Goal: Transaction & Acquisition: Purchase product/service

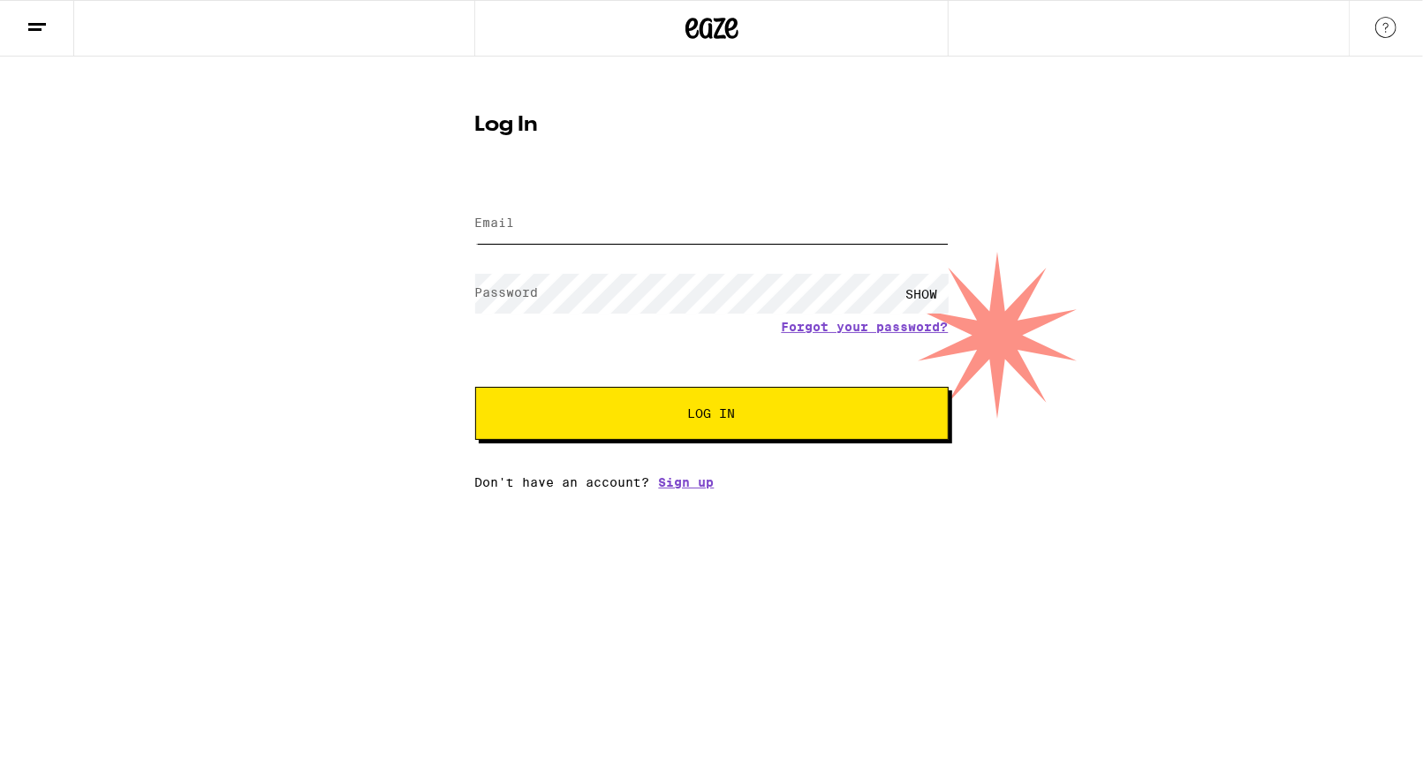
type input "[EMAIL_ADDRESS][DOMAIN_NAME]"
click at [628, 423] on button "Log In" at bounding box center [711, 413] width 473 height 53
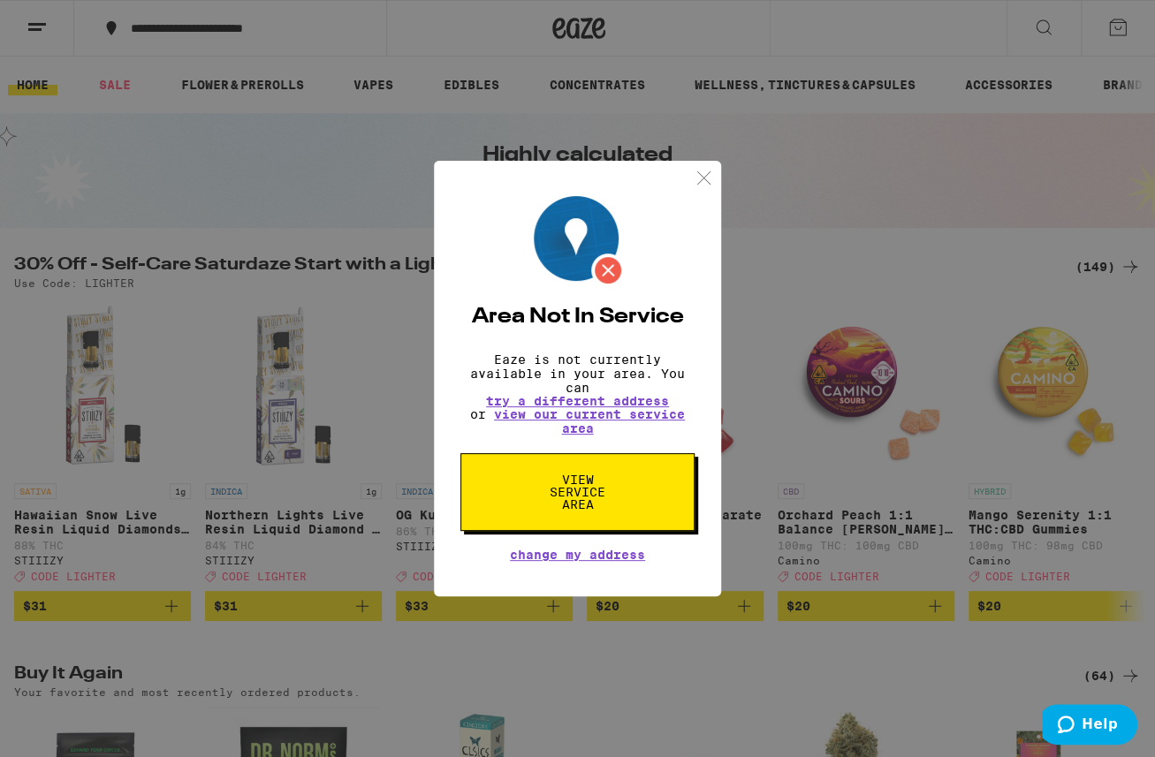
click at [584, 498] on span "View Service Area" at bounding box center [577, 491] width 91 height 37
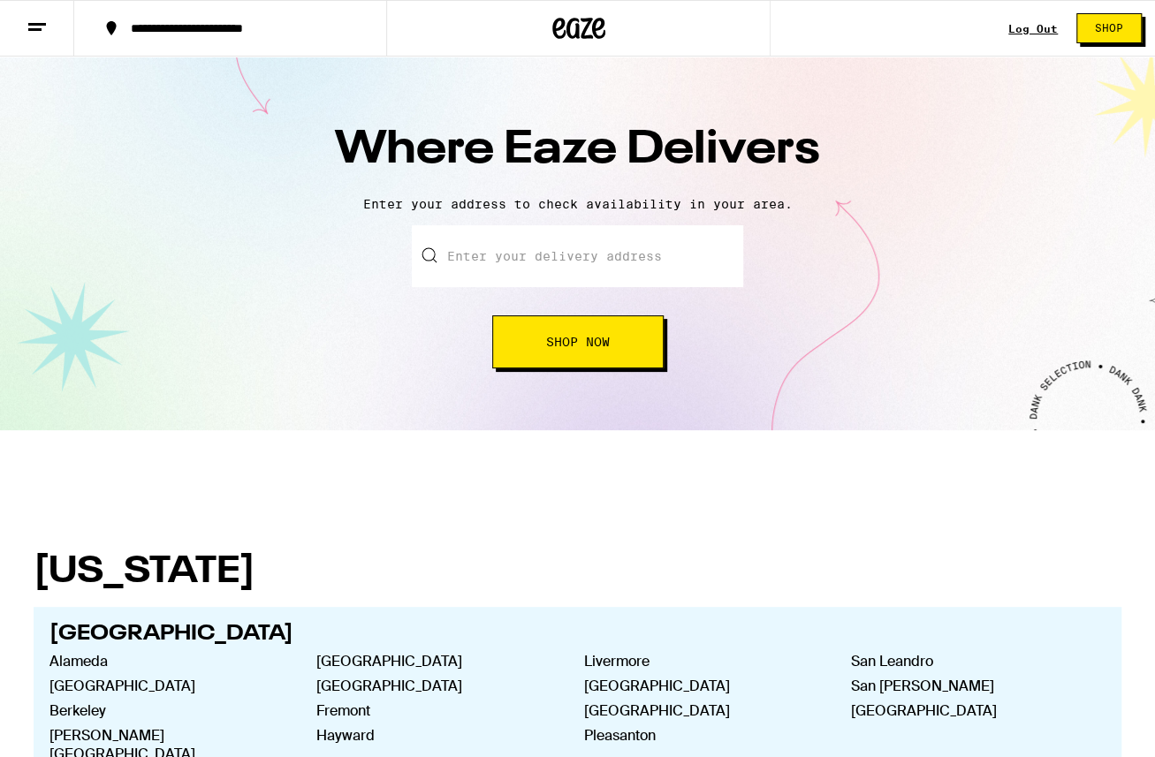
click at [512, 240] on input "text" at bounding box center [577, 256] width 331 height 62
click at [1109, 30] on span "Shop" at bounding box center [1108, 28] width 28 height 11
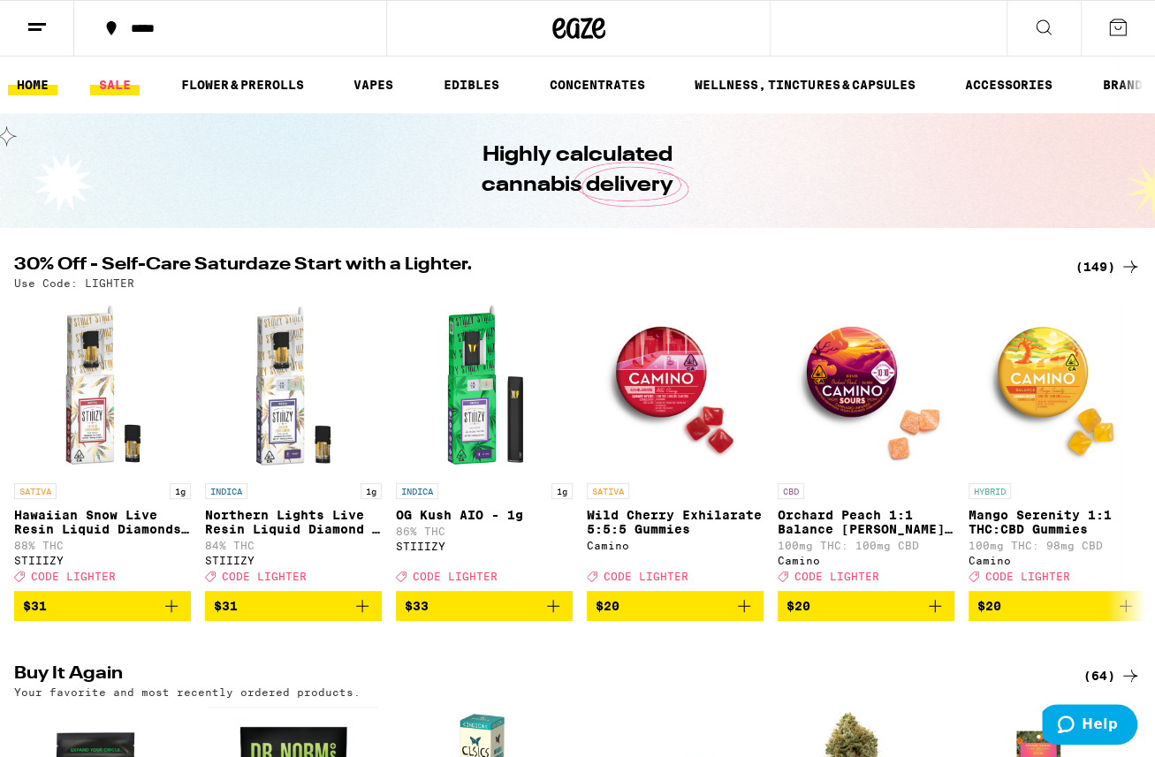
click at [117, 87] on link "SALE" at bounding box center [114, 84] width 49 height 21
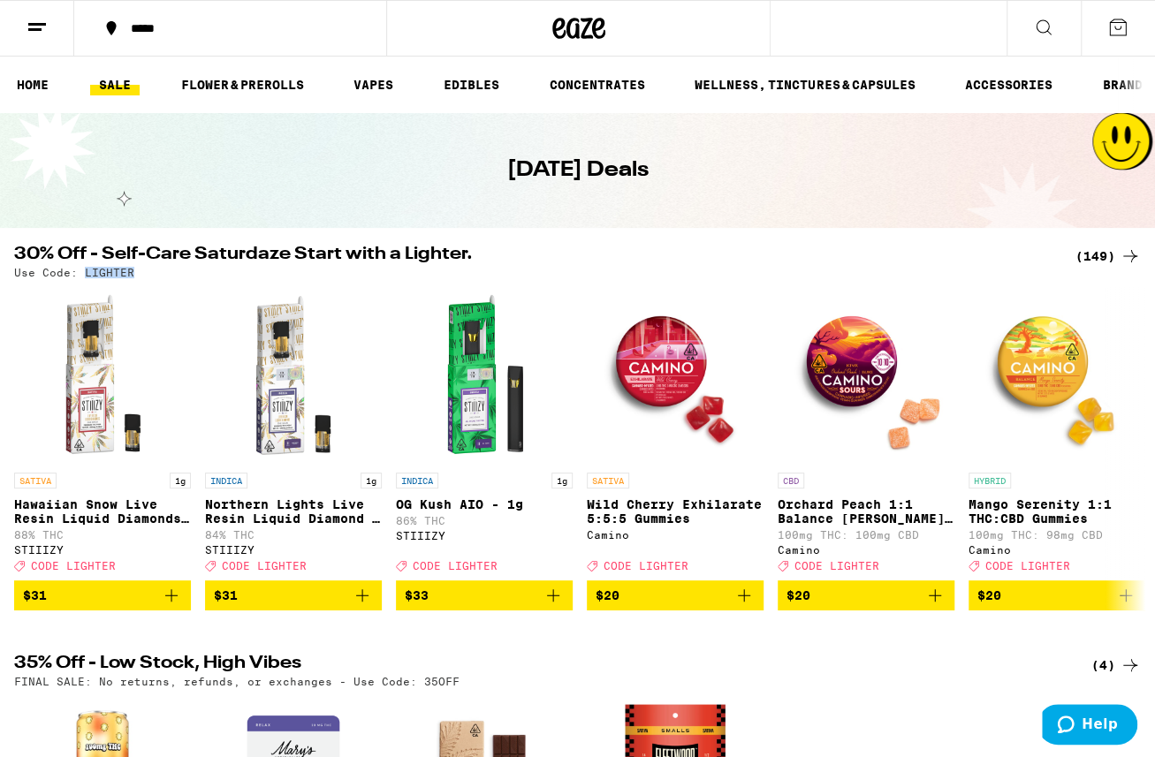
drag, startPoint x: 81, startPoint y: 273, endPoint x: 128, endPoint y: 276, distance: 47.0
click at [128, 276] on p "Use Code: LIGHTER" at bounding box center [74, 272] width 120 height 11
copy p "LIGHTER"
click at [1100, 255] on div "(149)" at bounding box center [1107, 256] width 65 height 21
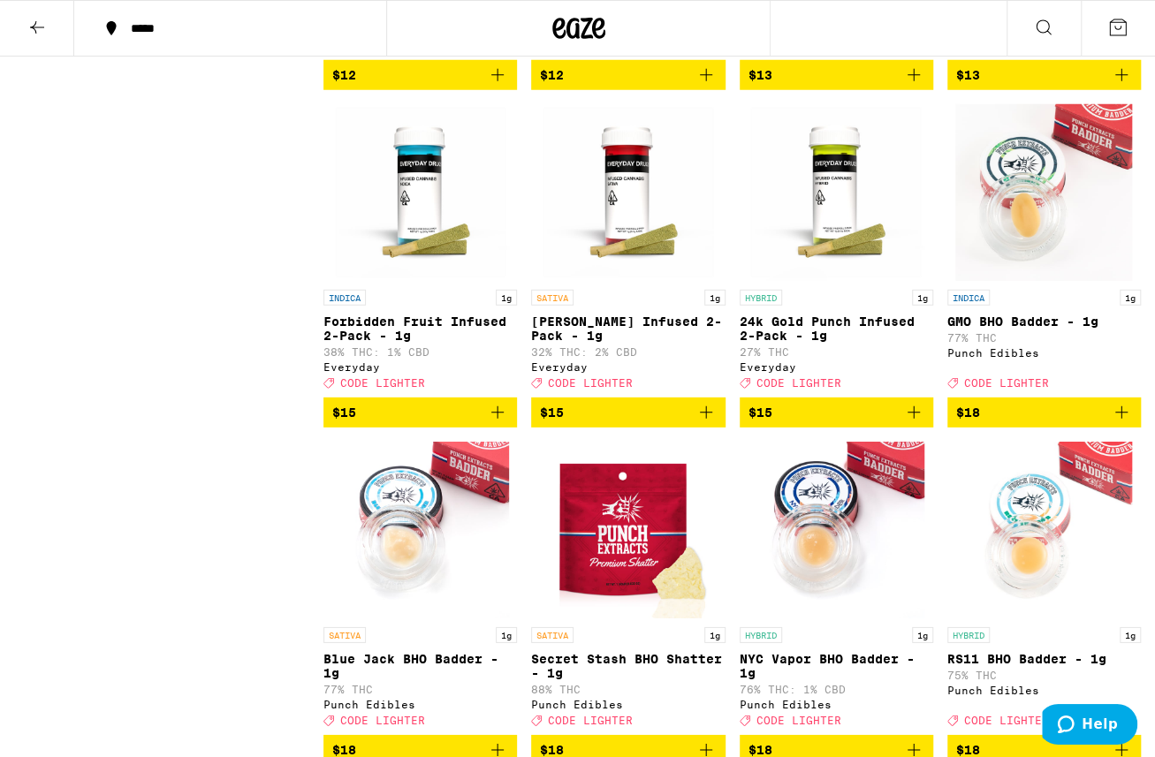
scroll to position [2664, 0]
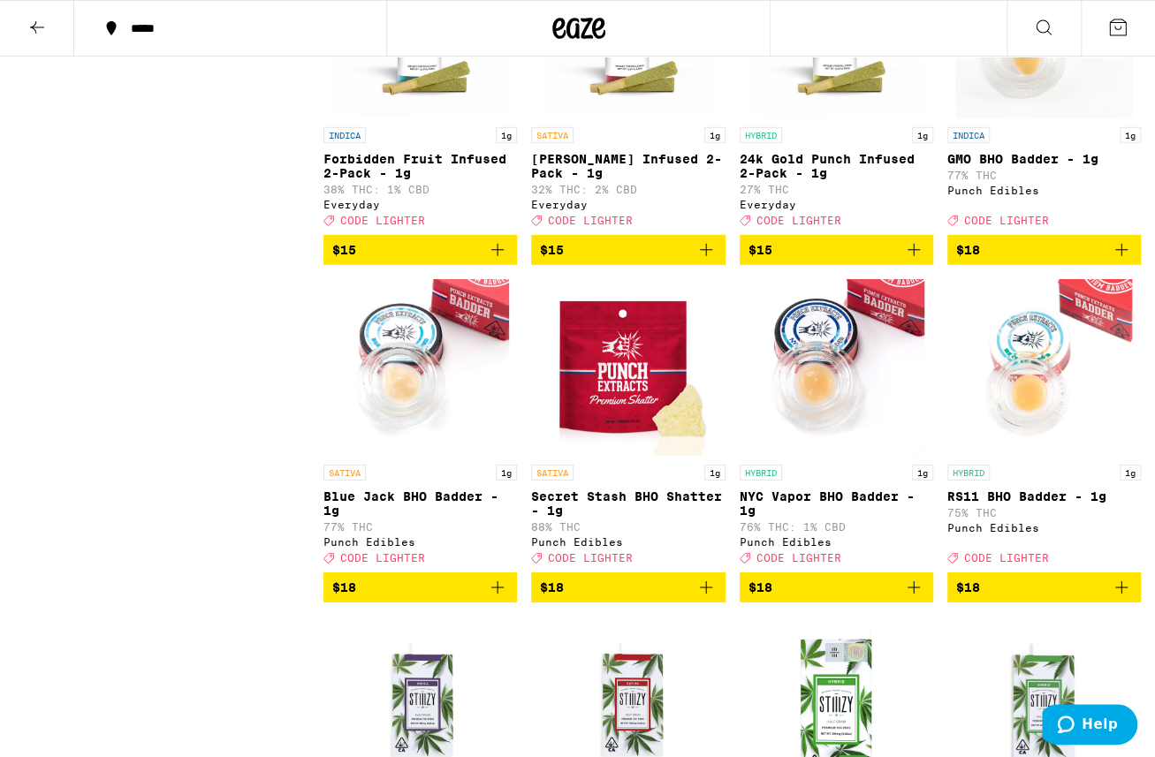
click at [706, 261] on icon "Add to bag" at bounding box center [705, 249] width 21 height 21
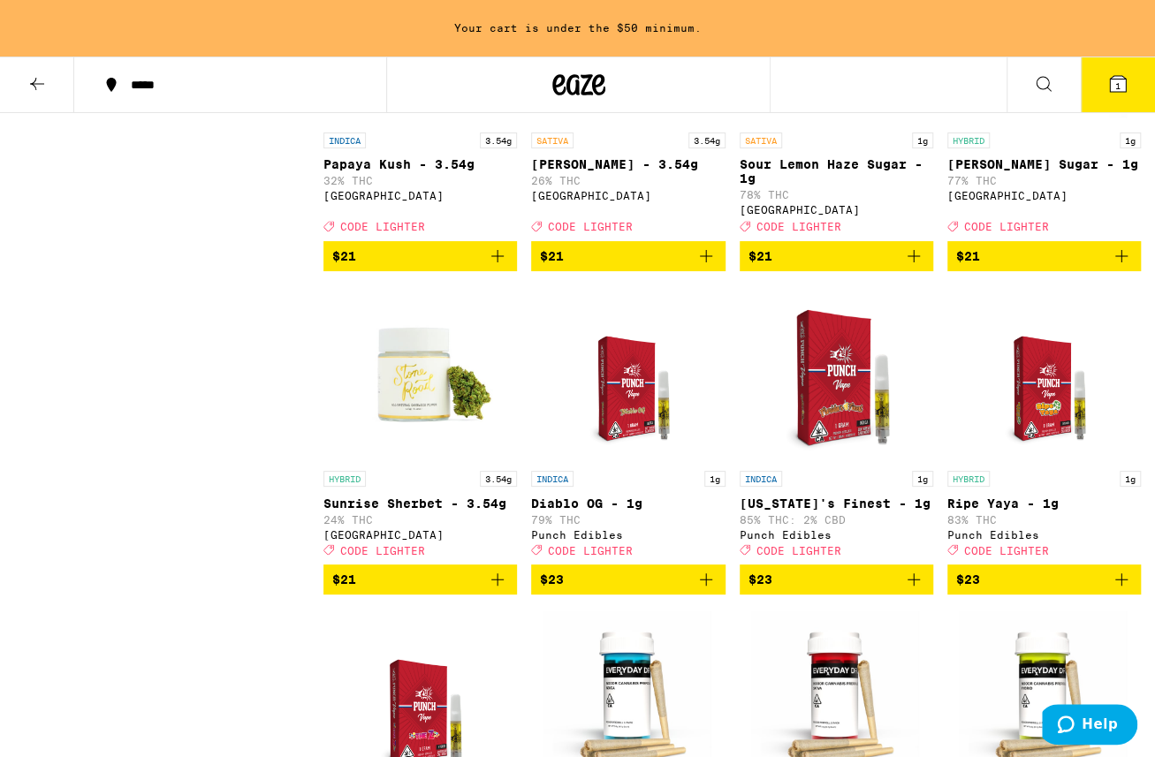
scroll to position [4742, 0]
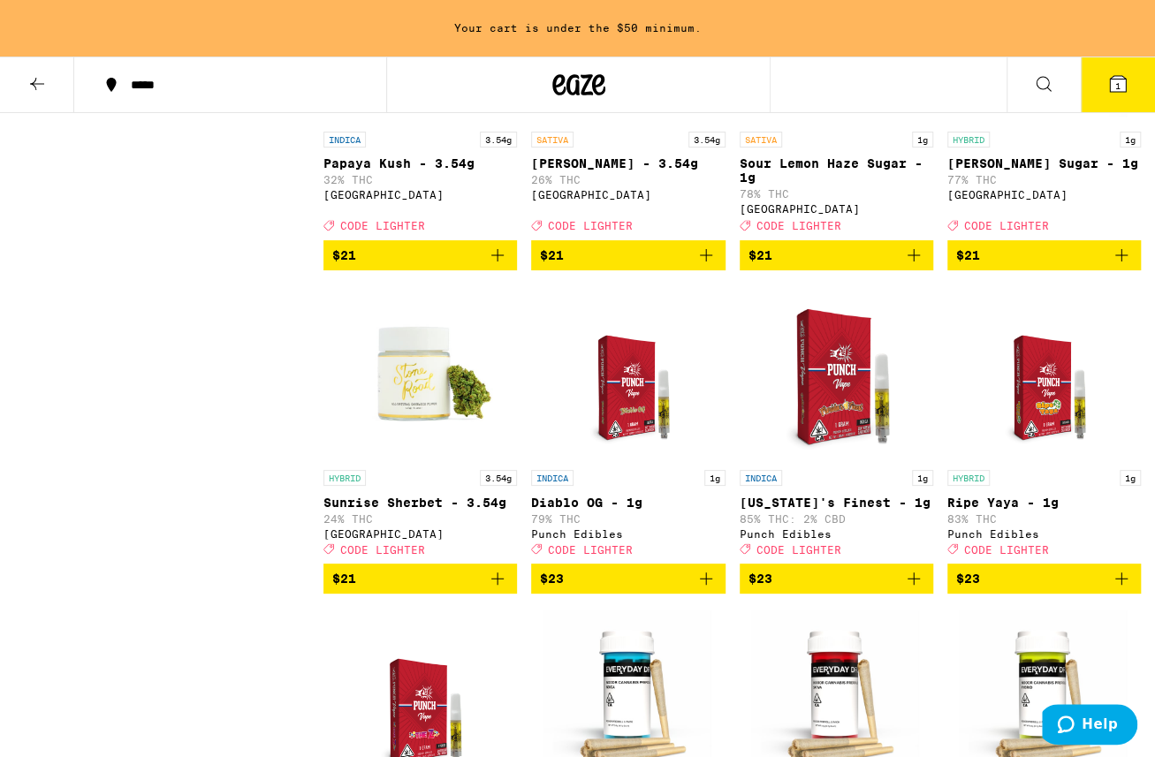
click at [503, 266] on icon "Add to bag" at bounding box center [497, 255] width 21 height 21
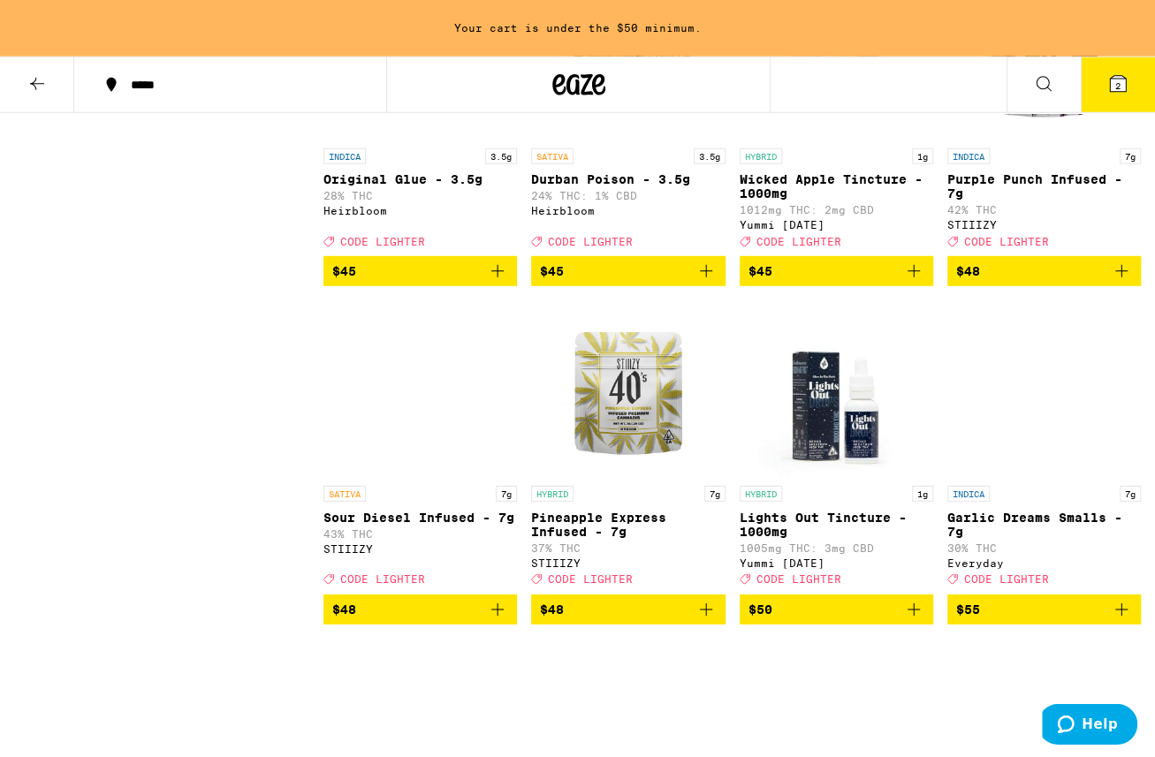
scroll to position [11816, 0]
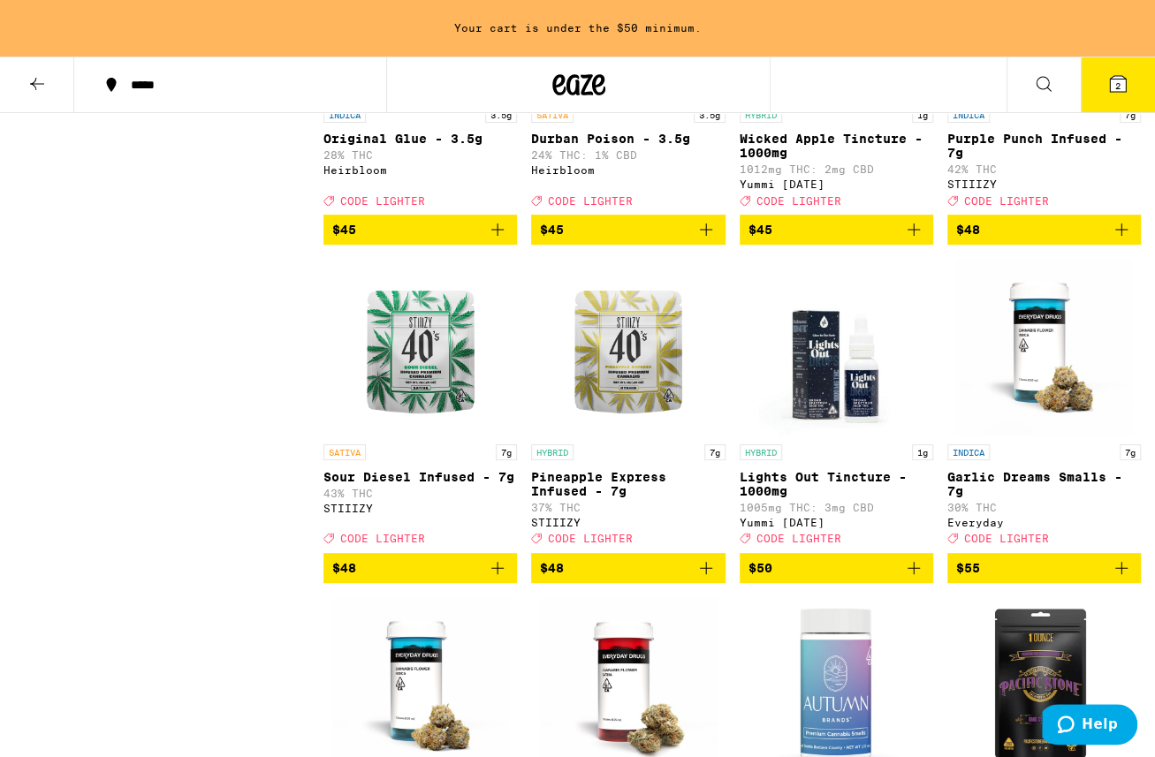
click at [706, 236] on icon "Add to bag" at bounding box center [706, 229] width 12 height 12
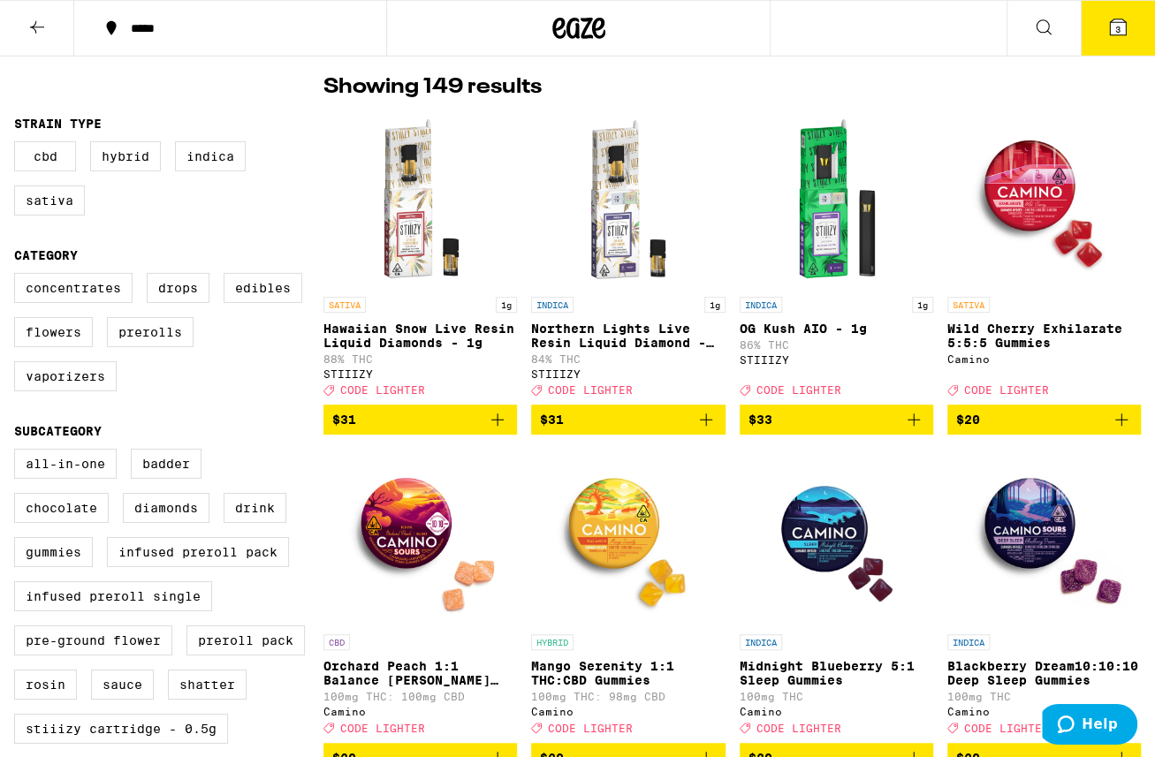
scroll to position [184, 0]
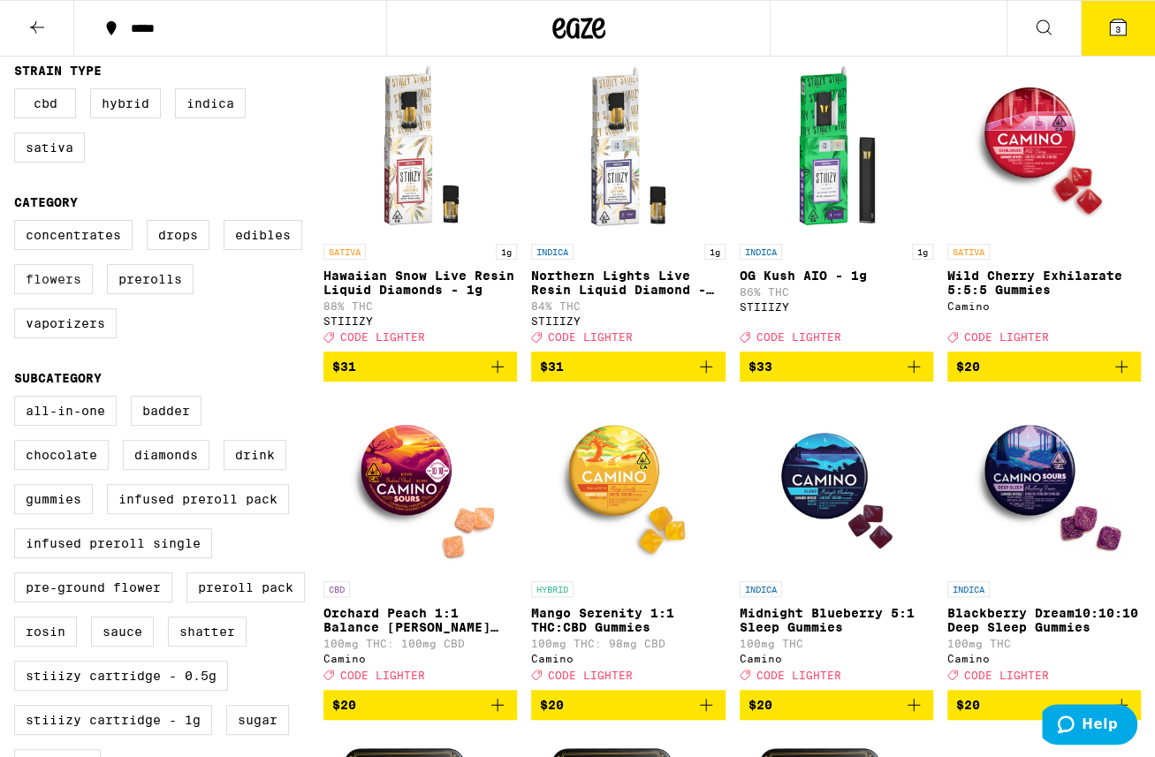
click at [54, 291] on label "Flowers" at bounding box center [53, 279] width 79 height 30
click at [19, 223] on input "Flowers" at bounding box center [18, 223] width 1 height 1
checkbox input "true"
